Goal: Check status: Check status

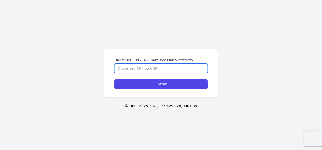
click at [165, 69] on input "Digite seu CPF/CNPJ para acessar o contrato" at bounding box center [160, 69] width 93 height 10
type input "03960172150"
click at [114, 79] on input "Entrar" at bounding box center [160, 84] width 93 height 10
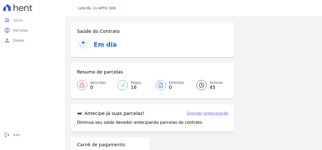
click at [123, 83] on icon at bounding box center [122, 85] width 5 height 5
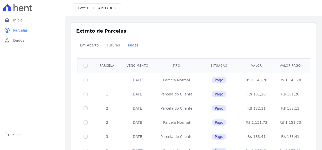
click at [106, 47] on span "Futuras" at bounding box center [113, 45] width 19 height 10
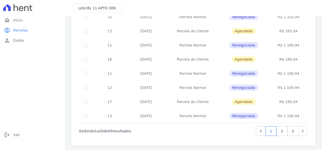
scroll to position [231, 0]
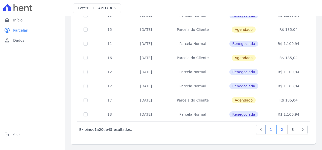
click at [279, 129] on link "2" at bounding box center [281, 130] width 11 height 10
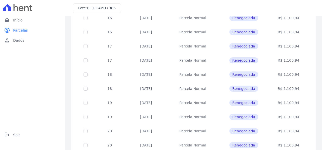
scroll to position [231, 0]
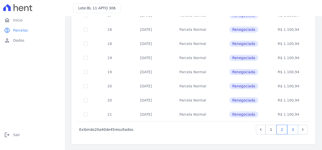
click at [288, 129] on link "3" at bounding box center [292, 130] width 11 height 10
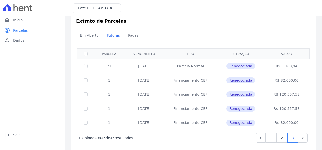
scroll to position [18, 0]
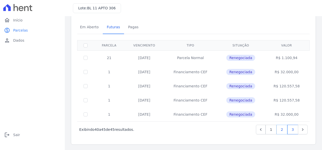
click at [280, 130] on link "2" at bounding box center [281, 130] width 11 height 10
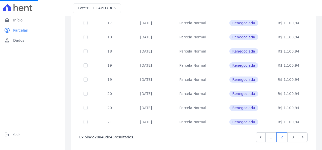
scroll to position [228, 0]
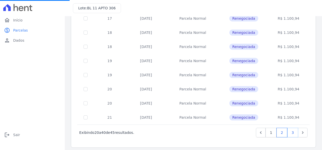
click at [289, 134] on link "3" at bounding box center [292, 133] width 11 height 10
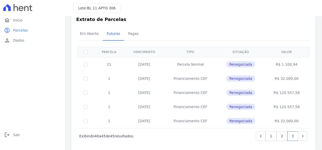
scroll to position [18, 0]
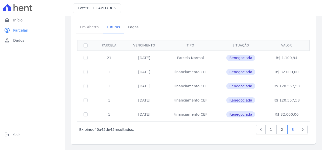
click at [86, 27] on span "Em Aberto" at bounding box center [89, 27] width 25 height 10
click at [86, 30] on span "Em Aberto" at bounding box center [89, 27] width 25 height 10
